Goal: Check status: Check status

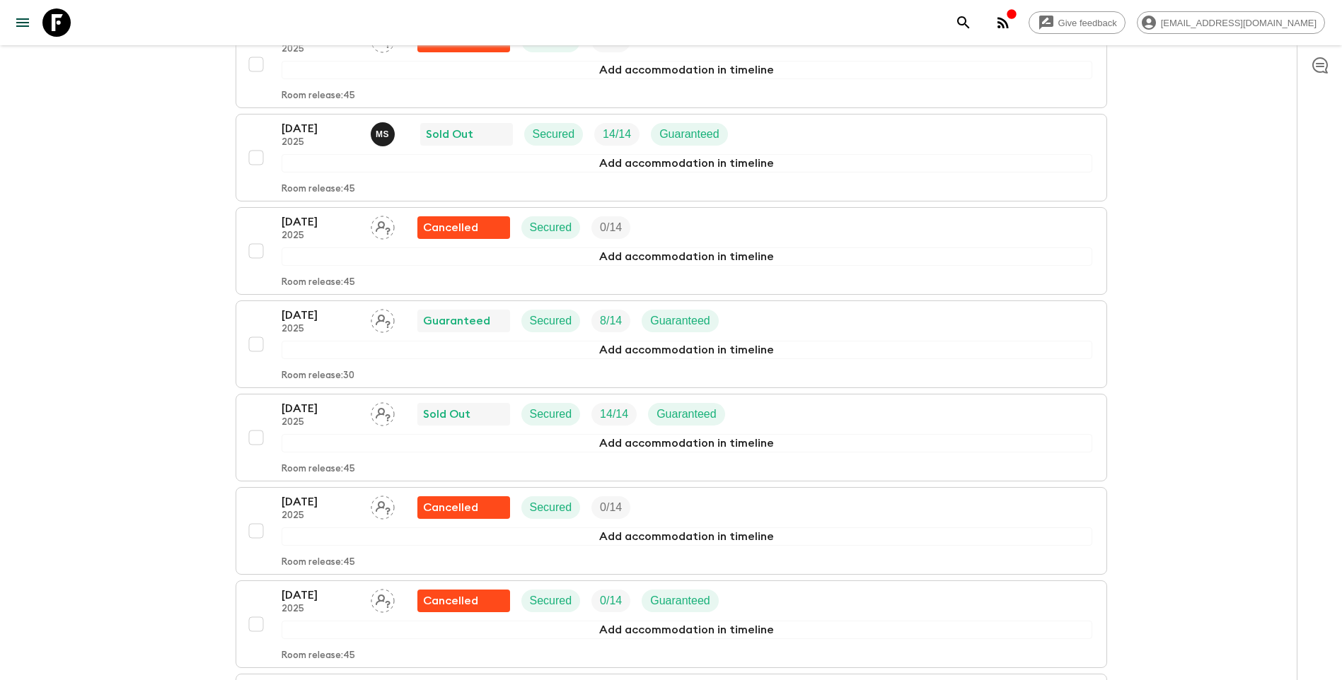
scroll to position [1611, 0]
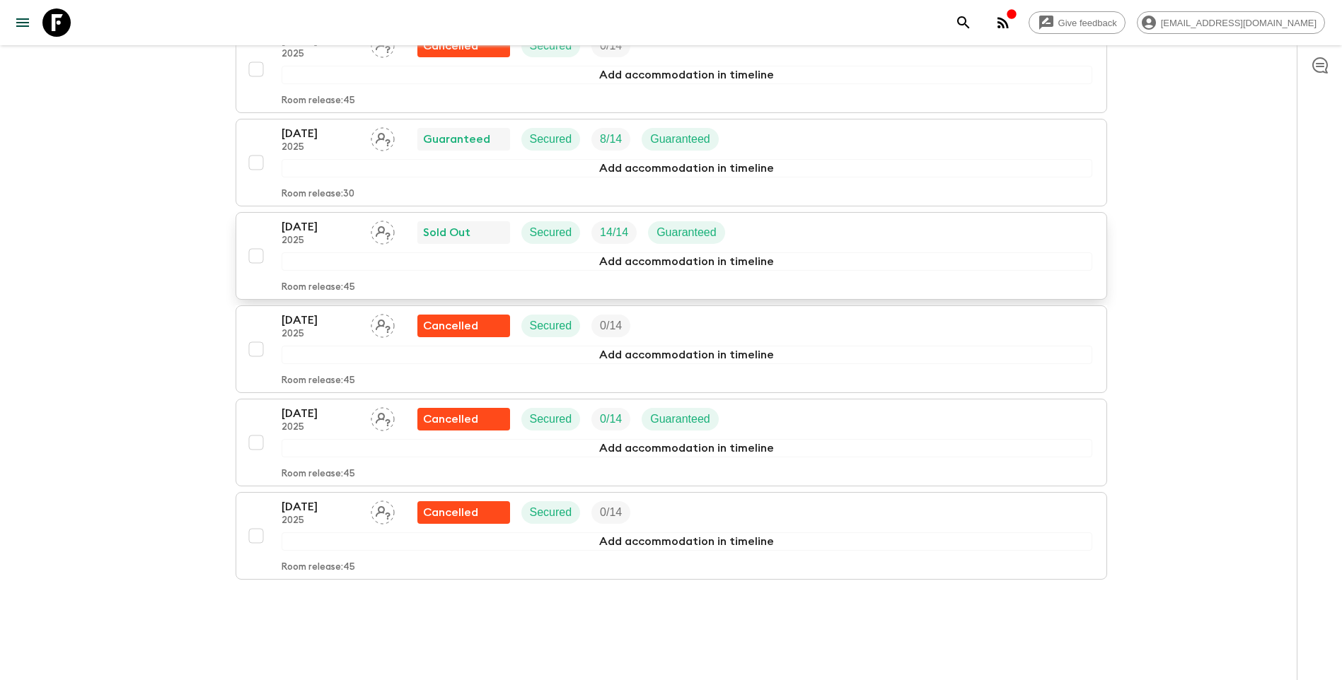
click at [306, 219] on p "[DATE]" at bounding box center [321, 227] width 78 height 17
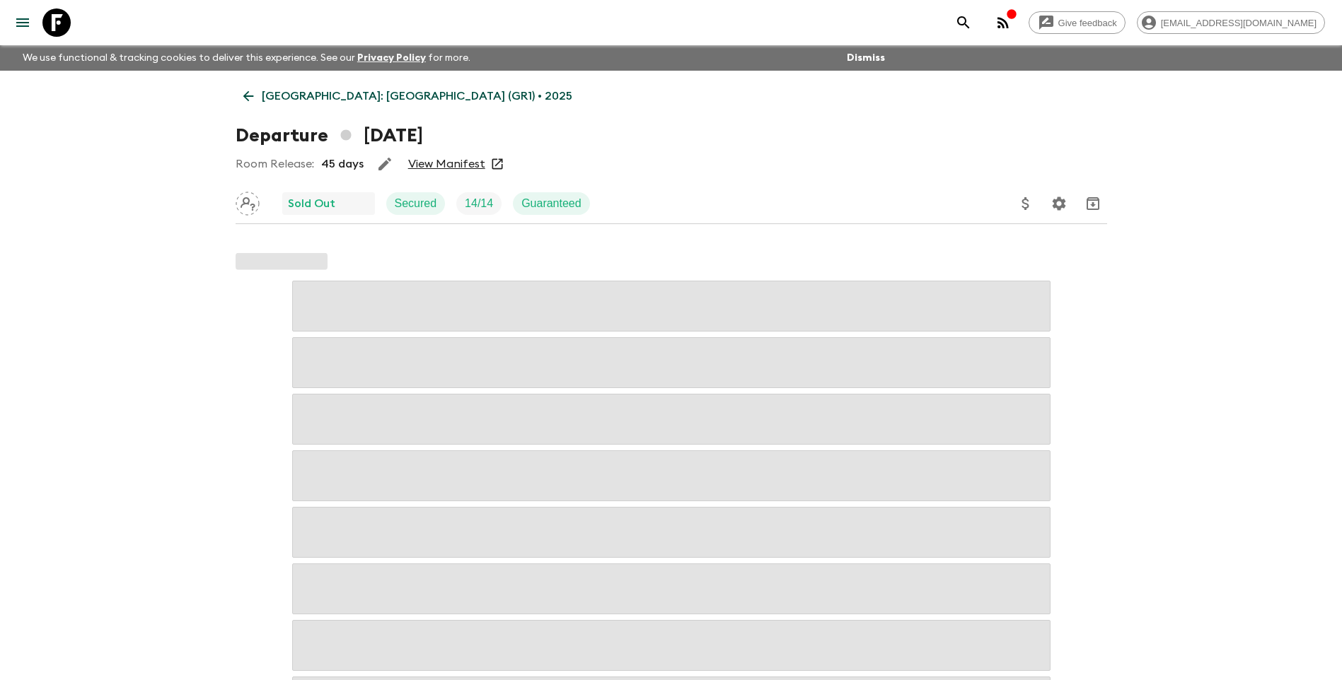
click at [430, 166] on link "View Manifest" at bounding box center [446, 164] width 77 height 14
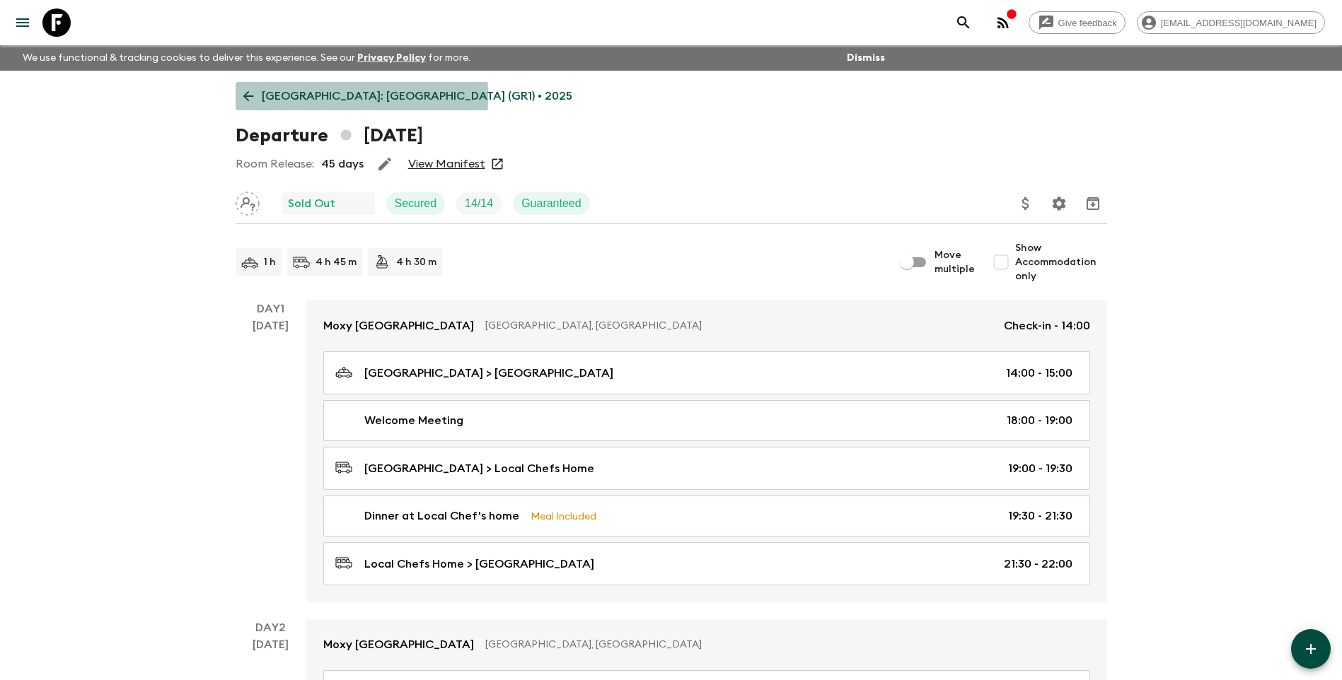
click at [264, 97] on p "[GEOGRAPHIC_DATA]: [GEOGRAPHIC_DATA] (GR1) • 2025" at bounding box center [417, 96] width 311 height 17
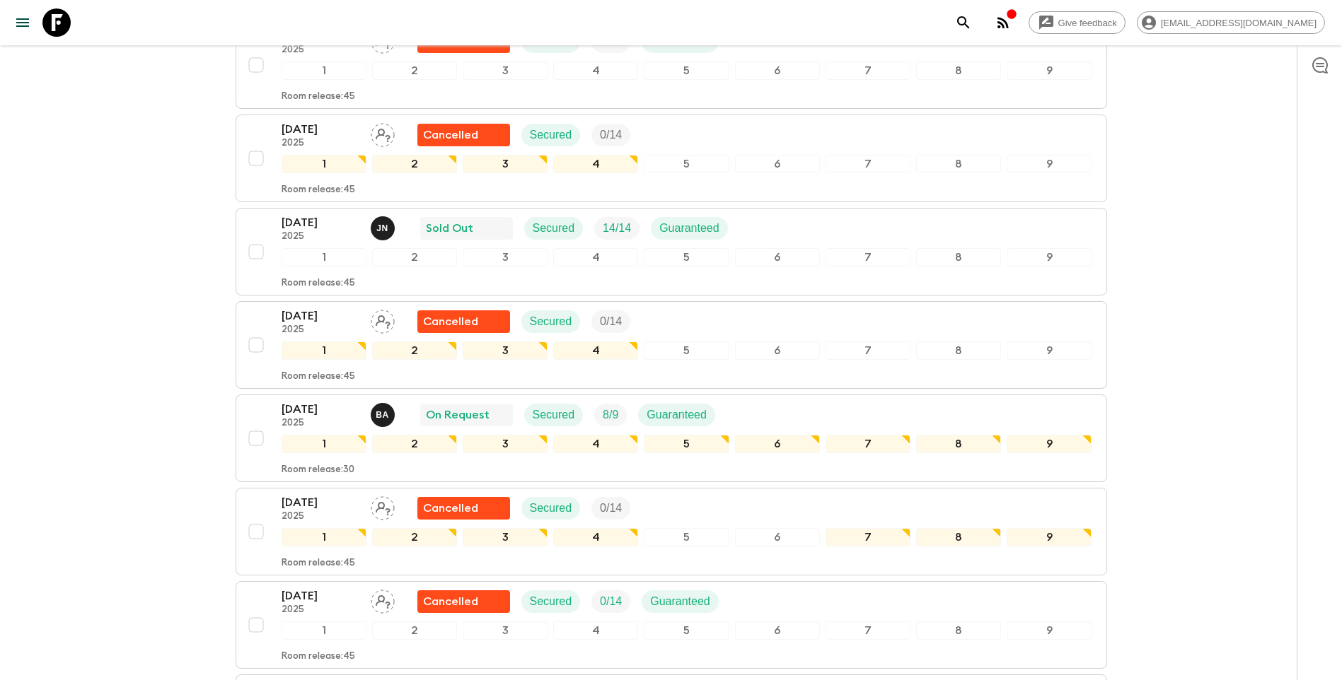
scroll to position [778, 0]
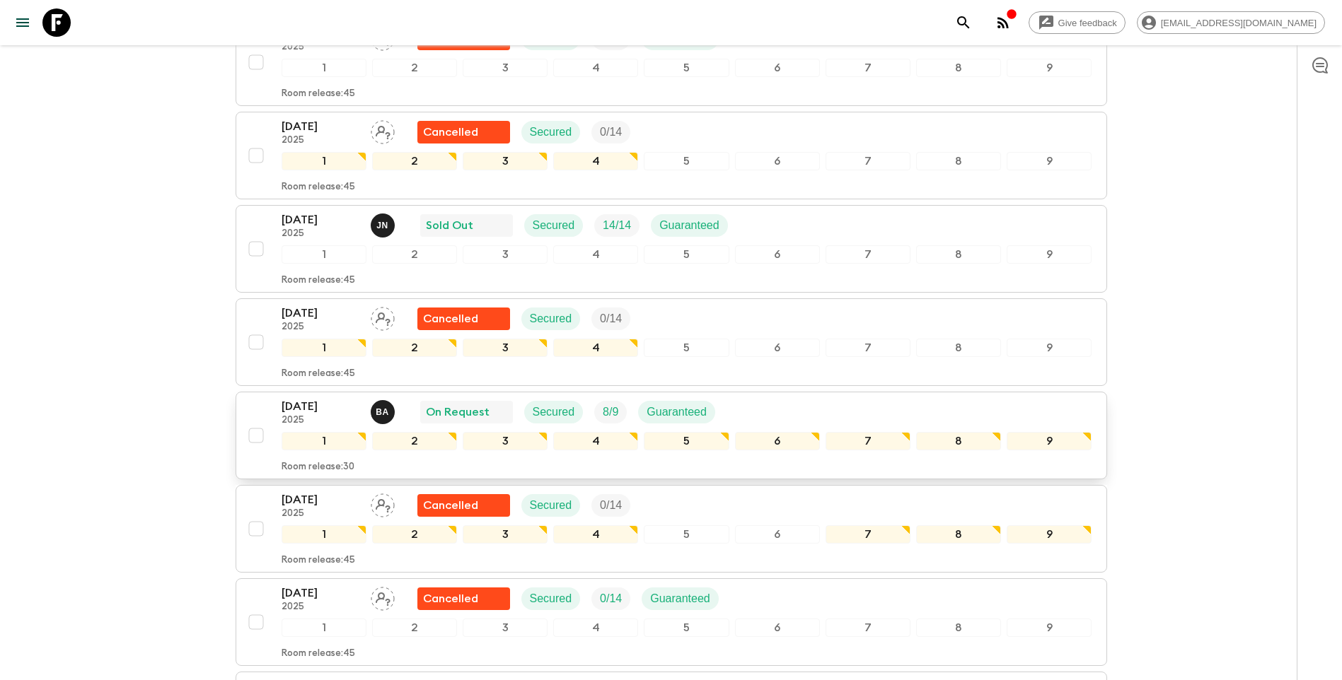
click at [303, 398] on p "[DATE]" at bounding box center [321, 406] width 78 height 17
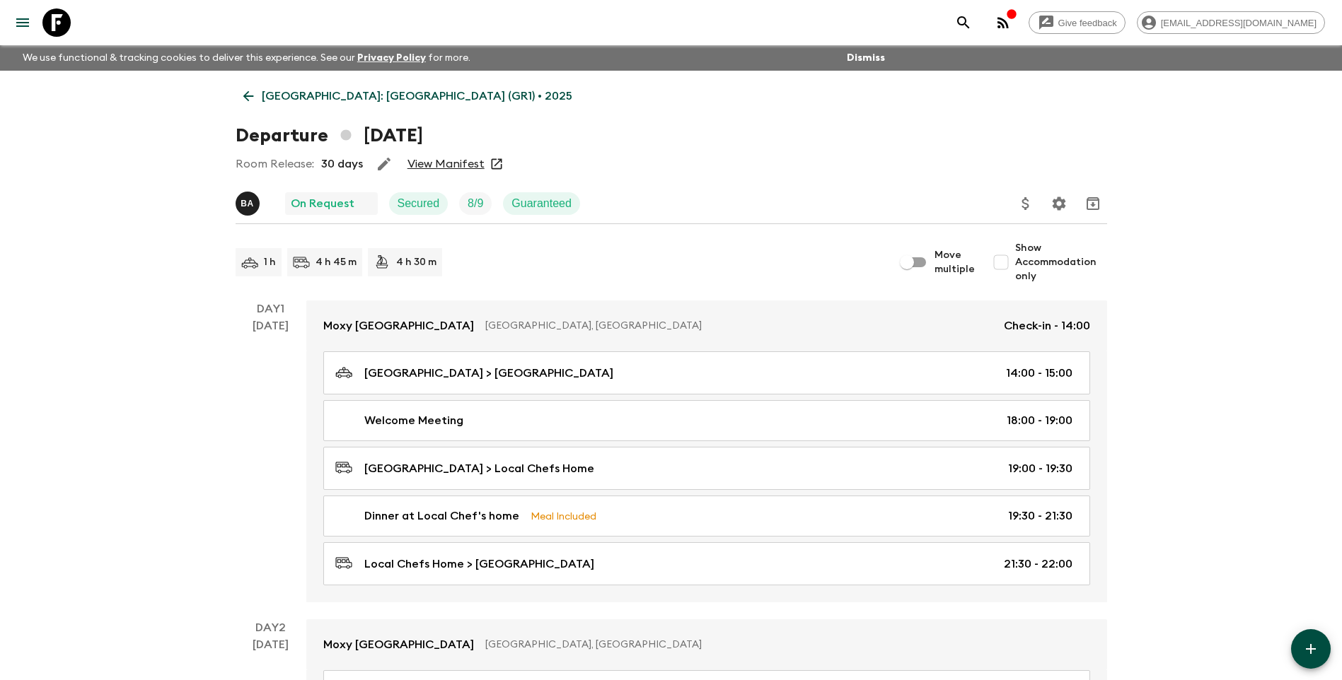
click at [448, 168] on link "View Manifest" at bounding box center [445, 164] width 77 height 14
click at [259, 91] on link "[GEOGRAPHIC_DATA]: [GEOGRAPHIC_DATA] (GR1) • 2025" at bounding box center [408, 96] width 344 height 28
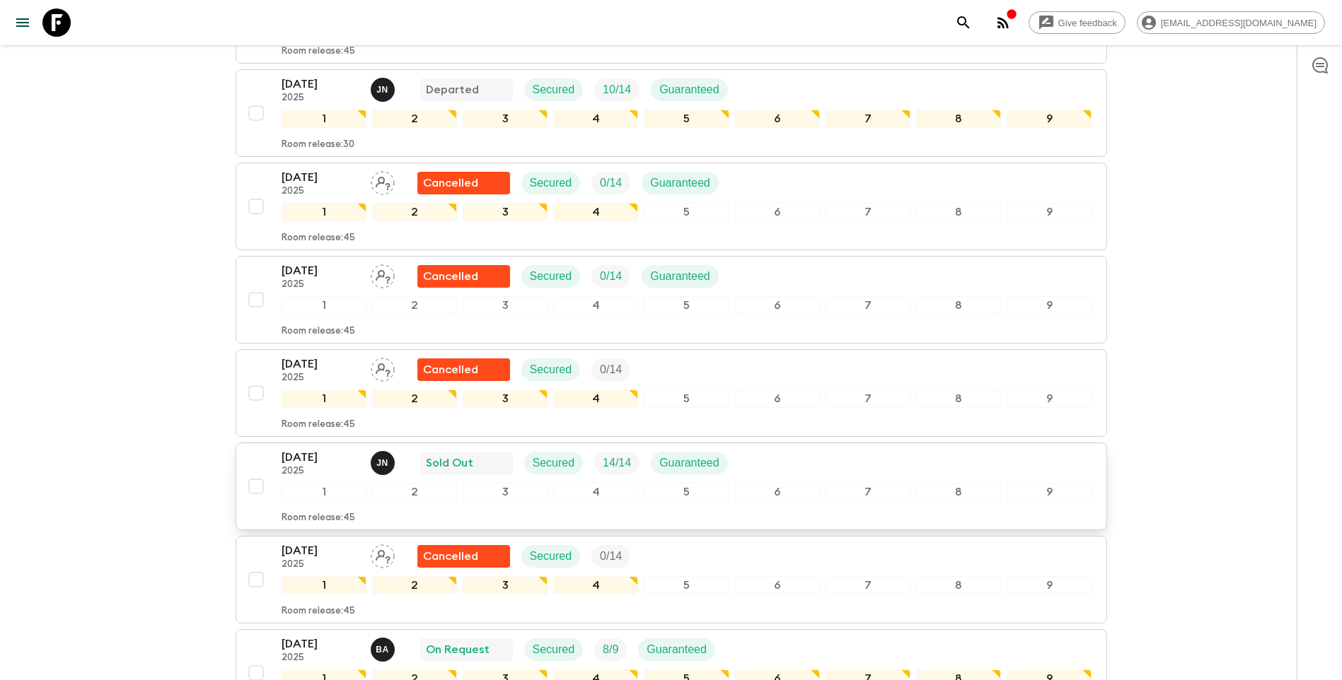
scroll to position [566, 0]
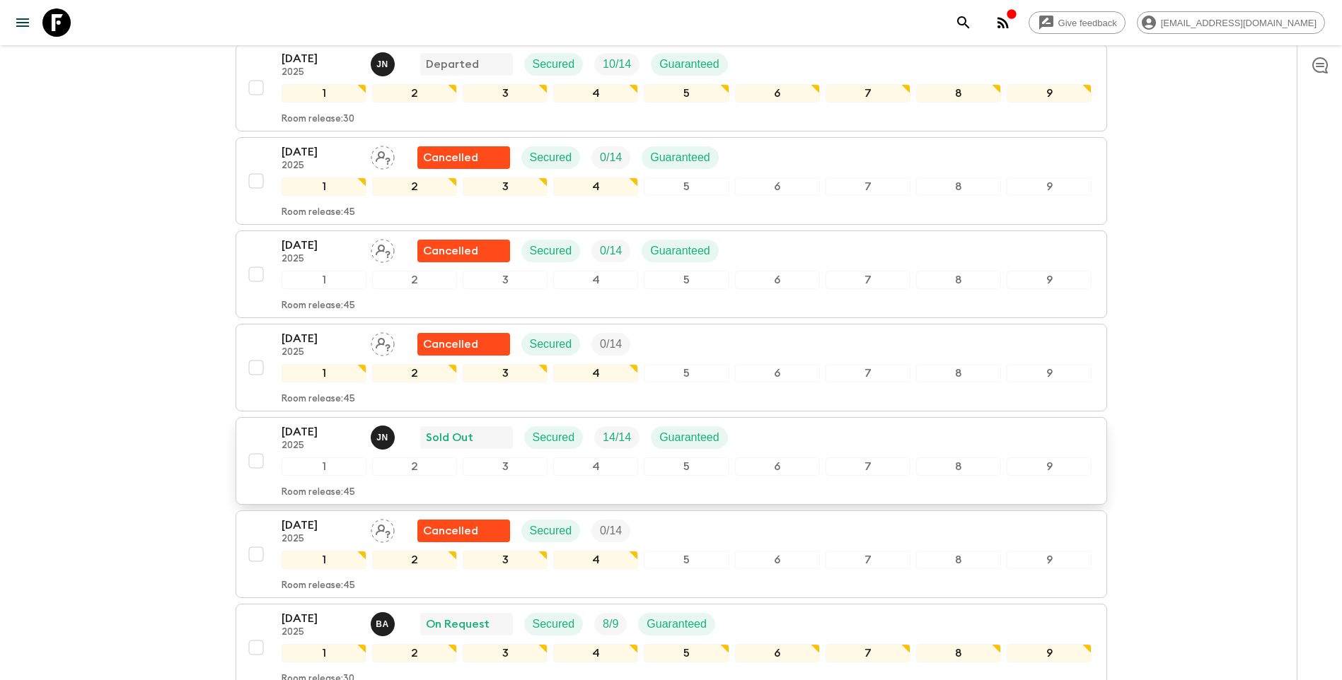
click at [306, 424] on p "[DATE]" at bounding box center [321, 432] width 78 height 17
